Goal: Transaction & Acquisition: Purchase product/service

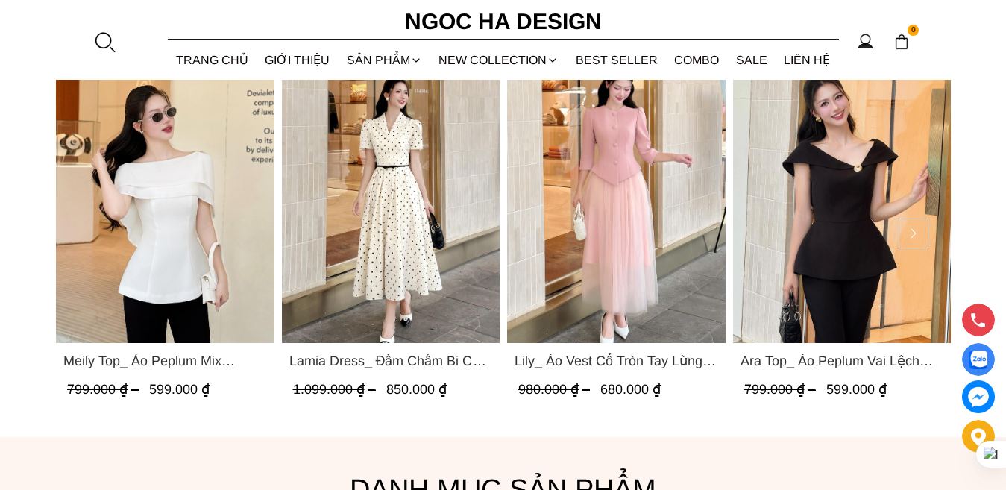
scroll to position [671, 0]
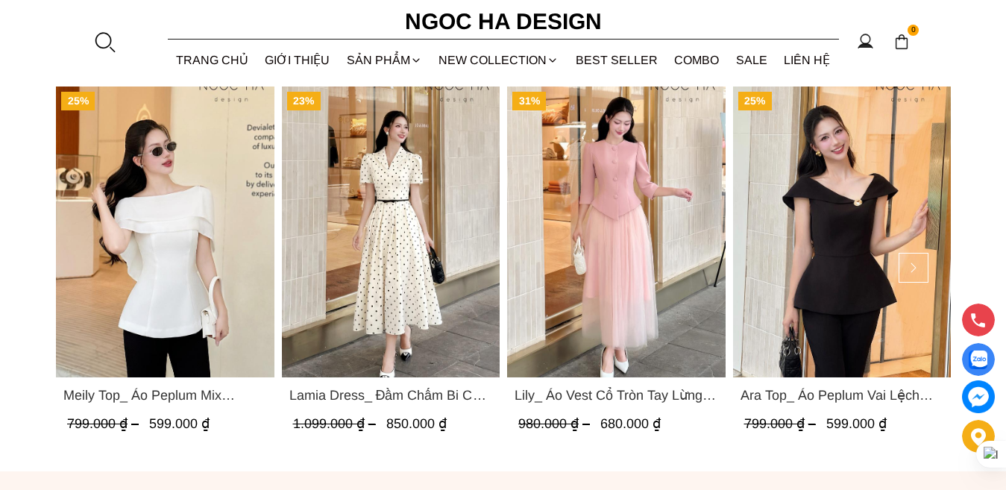
click at [437, 395] on span "Lamia Dress_ Đầm Chấm Bi Cổ Vest Màu Kem D1003" at bounding box center [391, 395] width 204 height 21
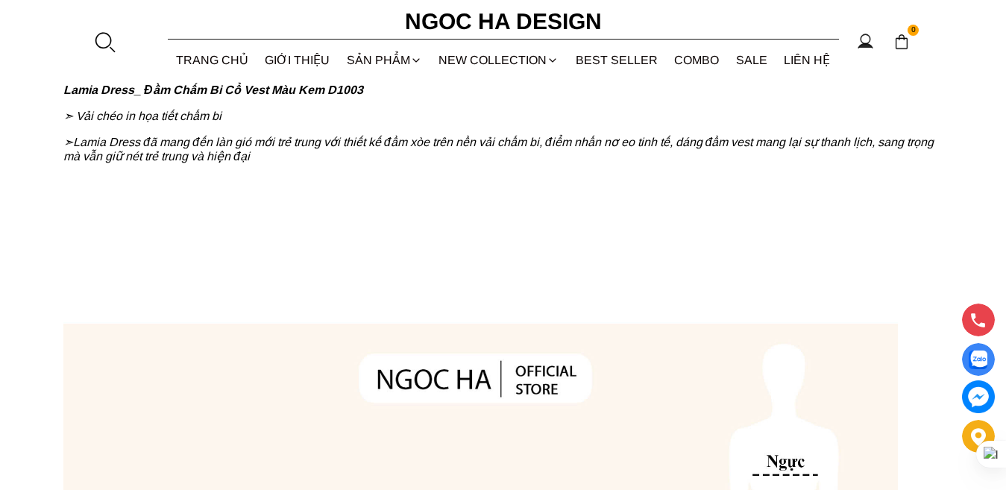
scroll to position [1193, 0]
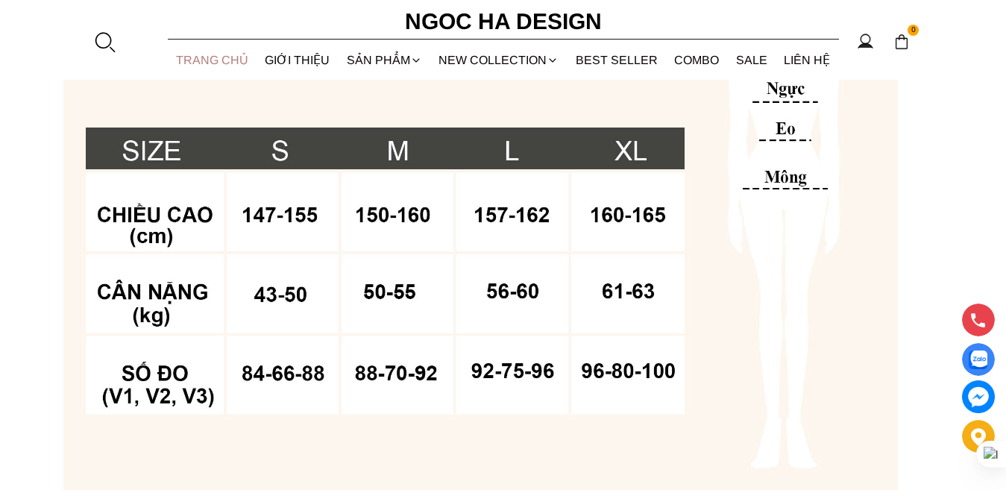
click at [210, 63] on link "TRANG CHỦ" at bounding box center [213, 60] width 90 height 40
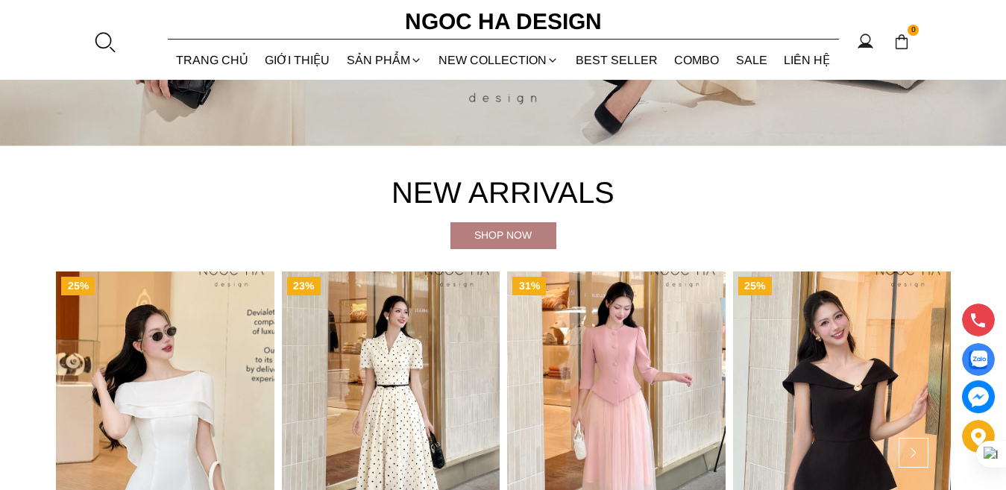
scroll to position [671, 0]
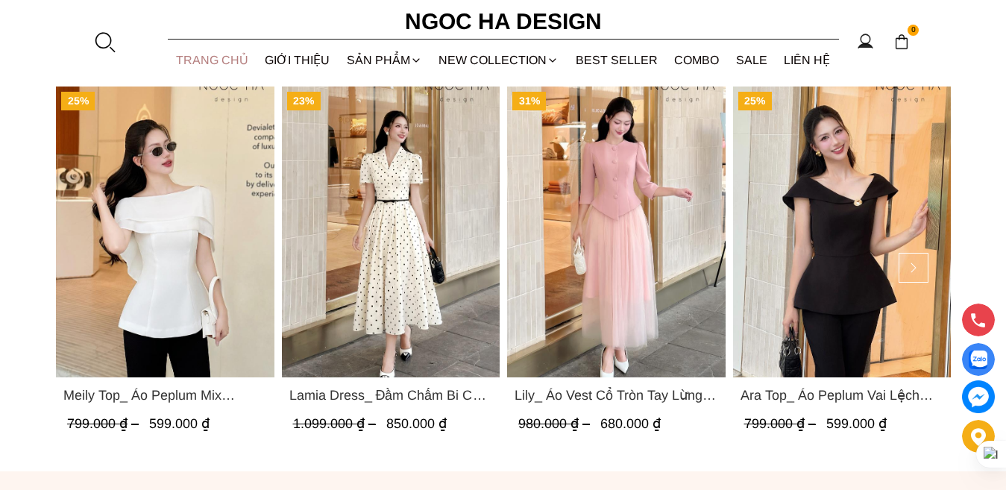
click at [201, 66] on link "TRANG CHỦ" at bounding box center [213, 60] width 90 height 40
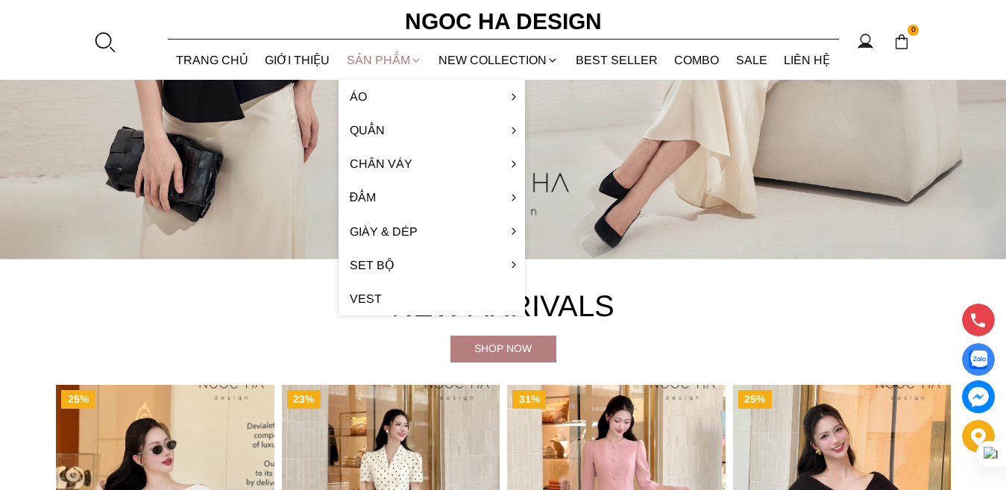
scroll to position [373, 0]
click at [365, 60] on div "SẢN PHẨM" at bounding box center [385, 60] width 92 height 40
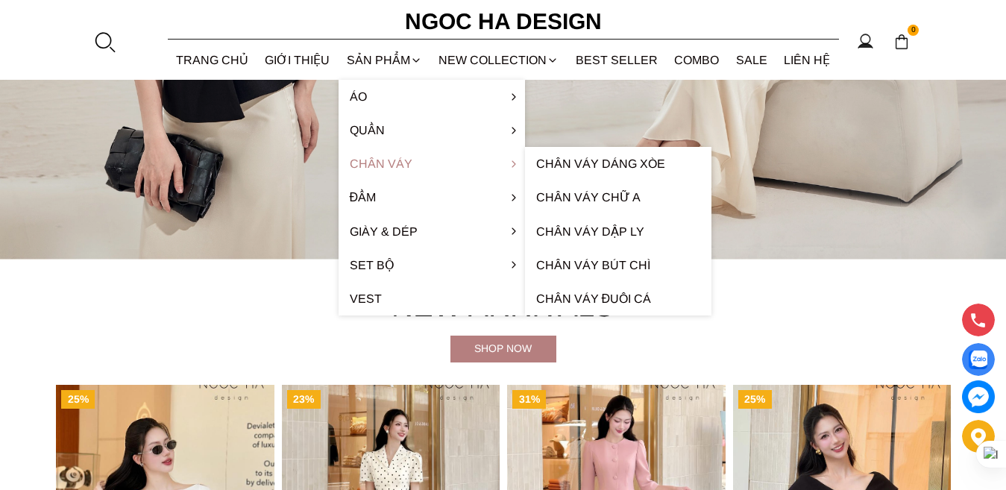
click at [403, 171] on link "Chân váy" at bounding box center [432, 164] width 186 height 34
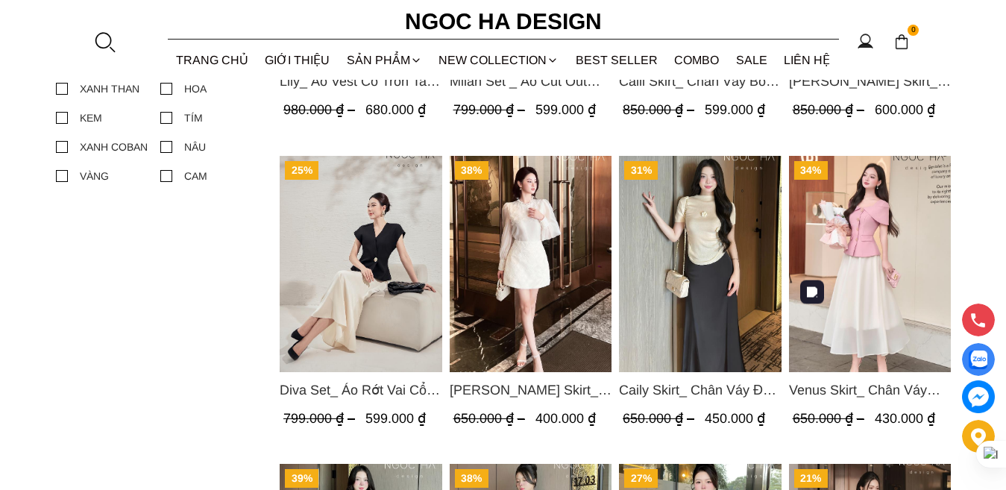
scroll to position [895, 0]
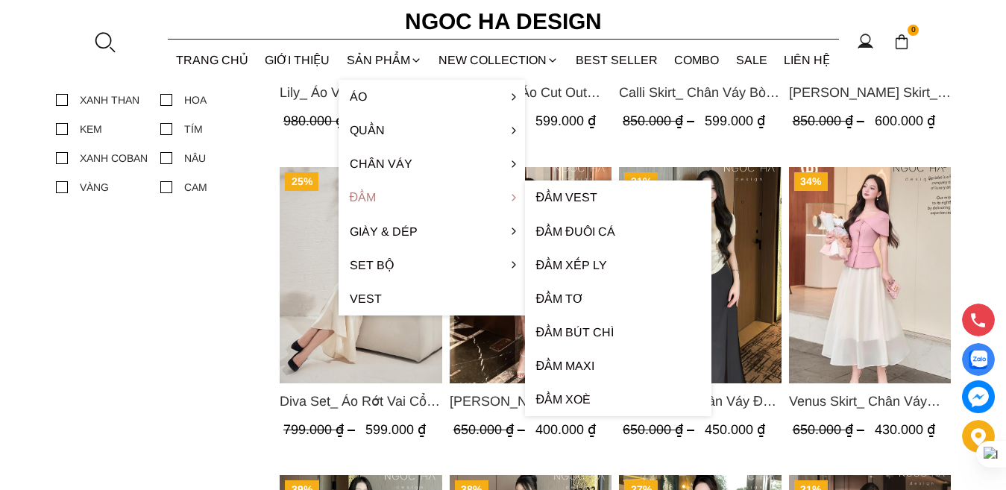
click at [395, 205] on link "Đầm" at bounding box center [432, 197] width 186 height 34
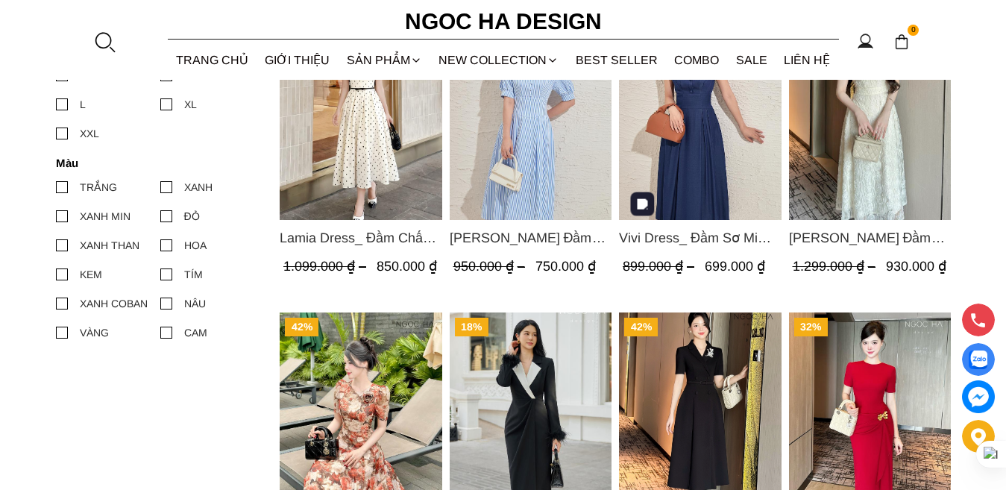
scroll to position [597, 0]
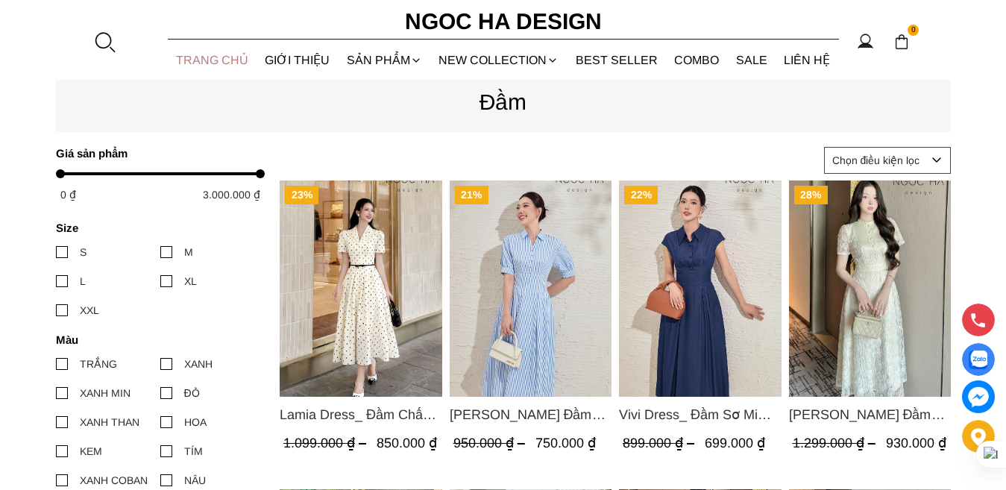
click at [207, 62] on link "TRANG CHỦ" at bounding box center [213, 60] width 90 height 40
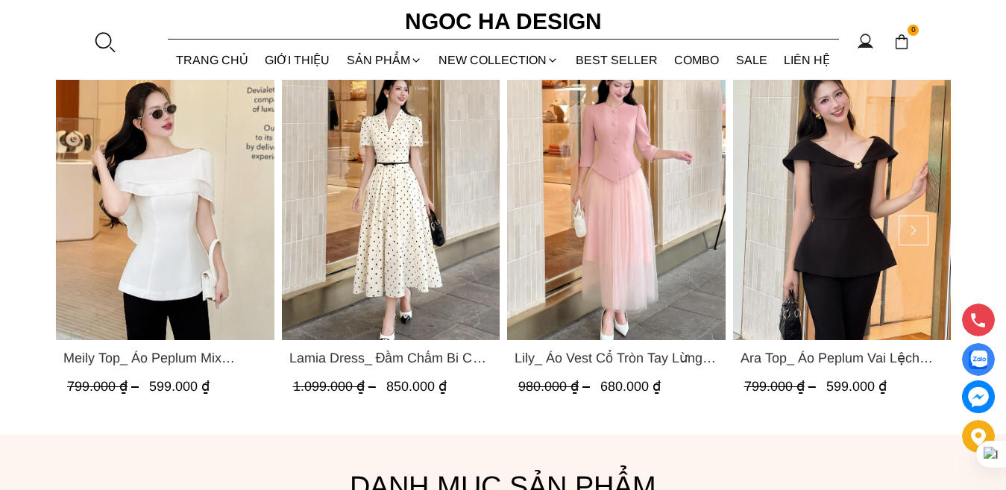
scroll to position [671, 0]
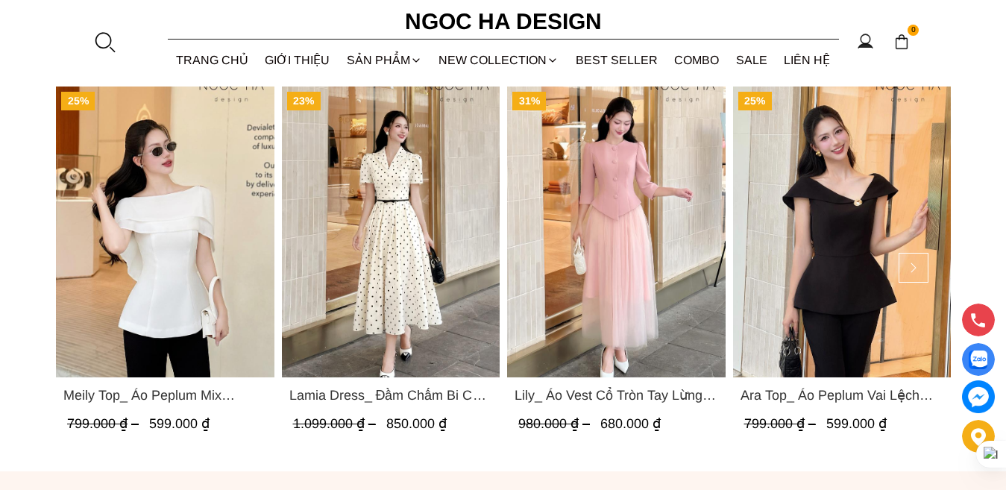
click at [794, 395] on span "Ara Top_ Áo Peplum Vai Lệch Đính Cúc Màu Đen A1084" at bounding box center [842, 395] width 204 height 21
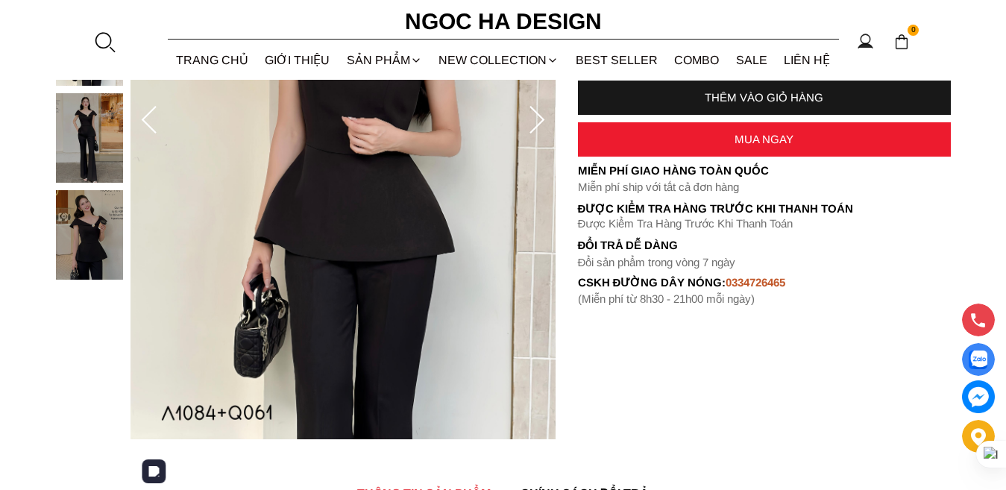
scroll to position [224, 0]
